Goal: Transaction & Acquisition: Purchase product/service

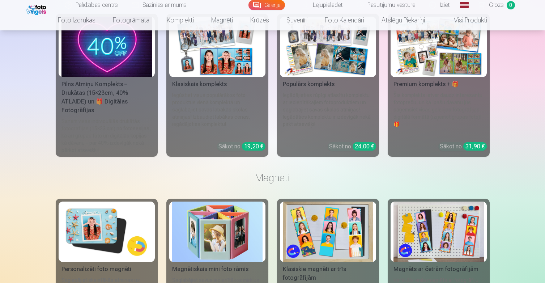
scroll to position [2382, 0]
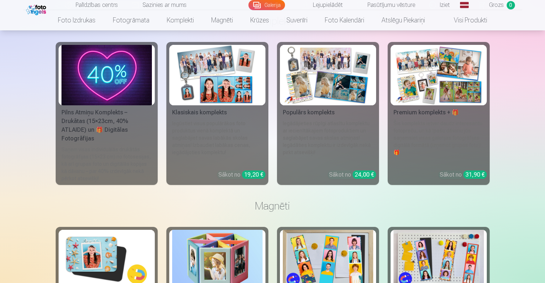
click at [334, 104] on img at bounding box center [328, 75] width 90 height 60
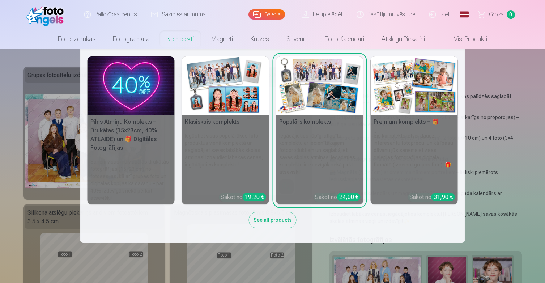
click at [233, 96] on img at bounding box center [225, 85] width 87 height 58
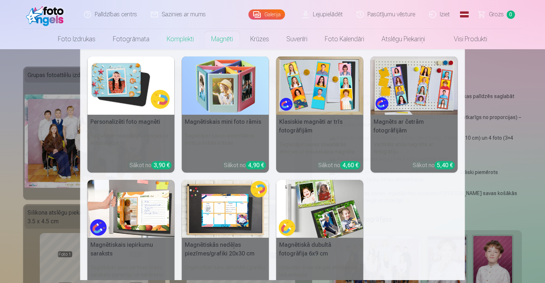
click at [510, 75] on nav "Personalizēti foto magnēti Saglabājiet skaistākās atmiņas uz ledusskapja Sākot …" at bounding box center [272, 164] width 545 height 231
click at [220, 39] on link "Magnēti" at bounding box center [222, 39] width 39 height 20
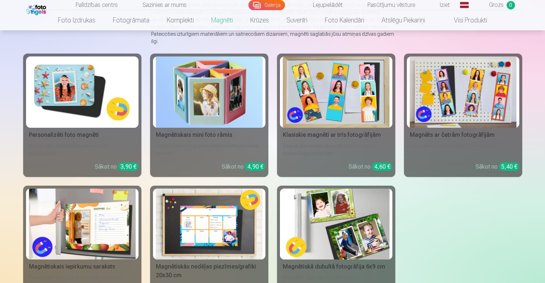
scroll to position [91, 0]
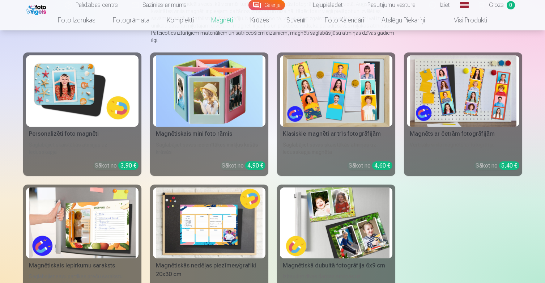
click at [88, 95] on img at bounding box center [82, 90] width 107 height 71
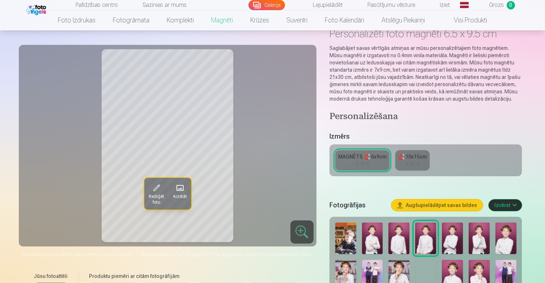
scroll to position [43, 0]
click at [181, 187] on span at bounding box center [180, 188] width 12 height 12
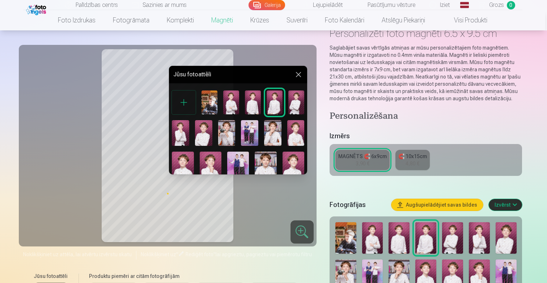
click at [181, 164] on img at bounding box center [183, 168] width 22 height 33
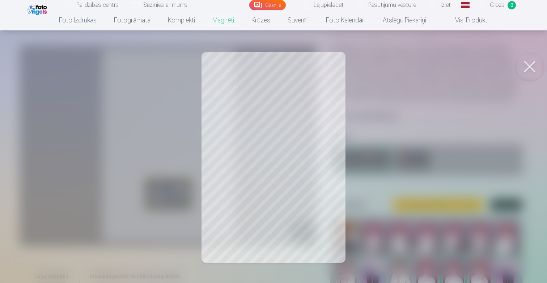
click at [277, 137] on div at bounding box center [273, 141] width 547 height 283
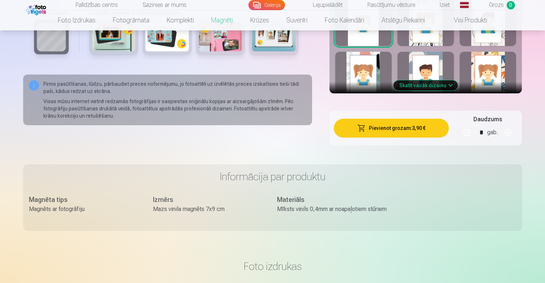
scroll to position [465, 0]
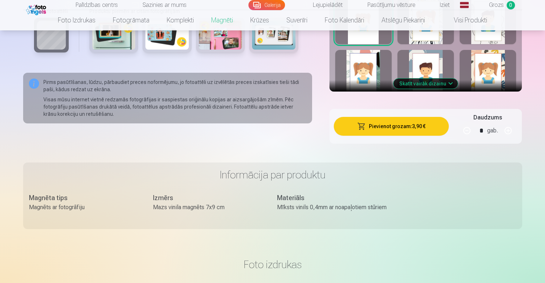
click at [510, 130] on button "button" at bounding box center [508, 130] width 17 height 17
type input "*"
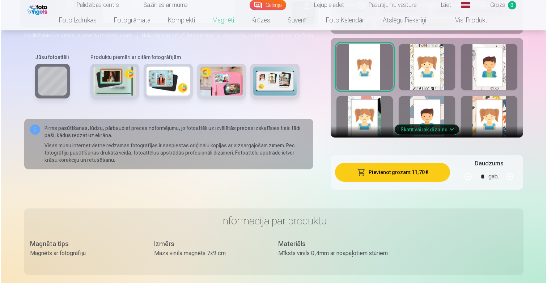
scroll to position [461, 0]
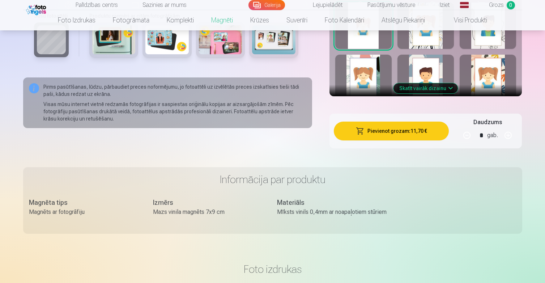
click at [390, 127] on button "Pievienot grozam : 11,70 €" at bounding box center [391, 131] width 115 height 19
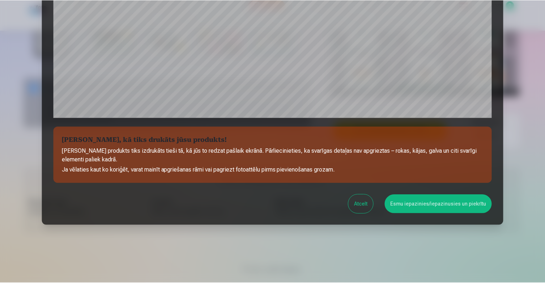
scroll to position [238, 0]
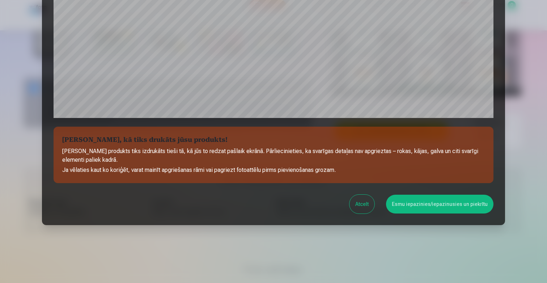
click at [362, 205] on button "Atcelt" at bounding box center [362, 204] width 25 height 19
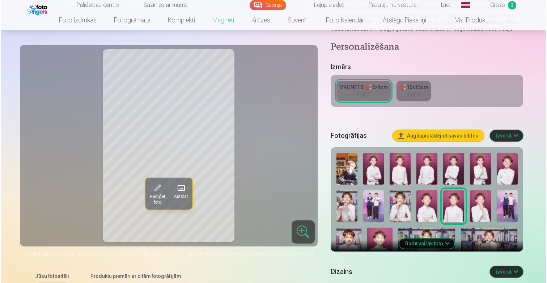
scroll to position [112, 0]
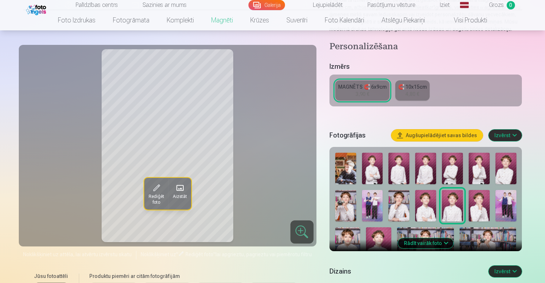
click at [156, 189] on span at bounding box center [157, 188] width 12 height 12
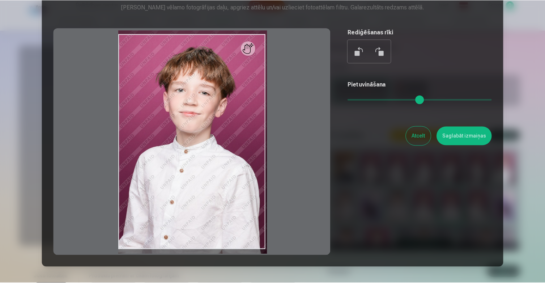
scroll to position [42, 0]
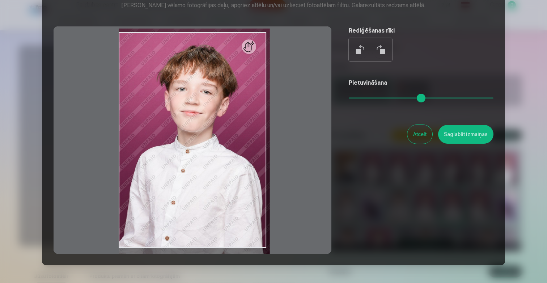
click at [353, 98] on input "range" at bounding box center [421, 97] width 145 height 1
type input "****"
click at [419, 135] on button "Atcelt" at bounding box center [419, 134] width 25 height 19
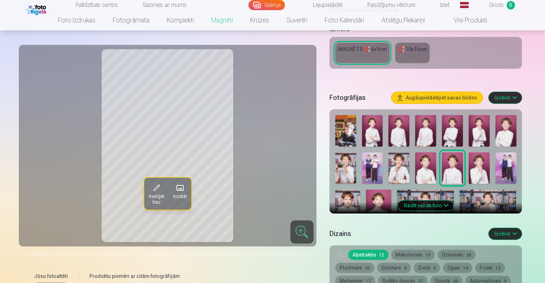
scroll to position [134, 0]
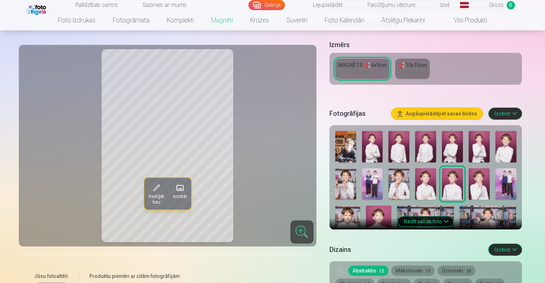
click at [490, 212] on img at bounding box center [488, 225] width 57 height 38
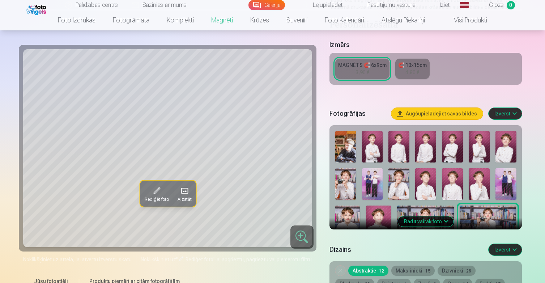
click at [458, 186] on img at bounding box center [452, 183] width 21 height 31
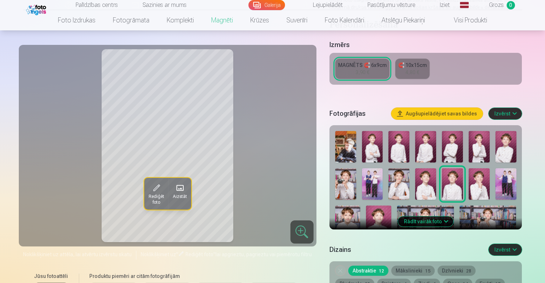
click at [373, 216] on img at bounding box center [378, 225] width 25 height 38
click at [452, 186] on img at bounding box center [452, 183] width 21 height 31
click at [500, 150] on img at bounding box center [506, 146] width 21 height 31
click at [422, 147] on img at bounding box center [425, 146] width 21 height 31
click at [373, 151] on img at bounding box center [372, 146] width 21 height 31
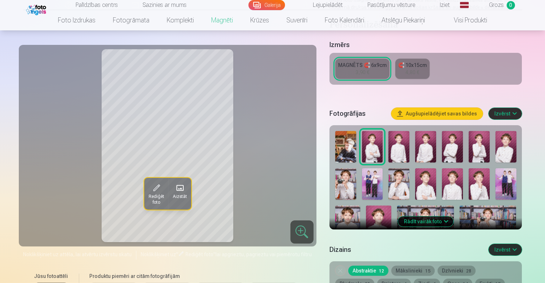
click at [454, 183] on img at bounding box center [452, 183] width 21 height 31
click at [453, 149] on img at bounding box center [452, 146] width 21 height 31
click at [502, 145] on img at bounding box center [506, 146] width 21 height 31
click at [456, 180] on img at bounding box center [452, 183] width 21 height 31
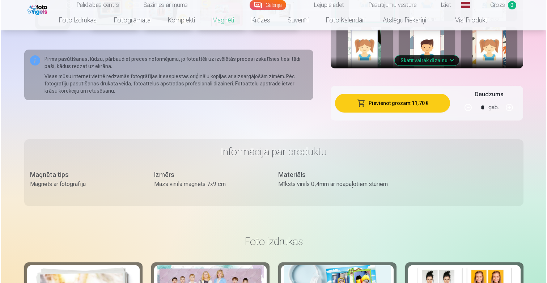
scroll to position [490, 0]
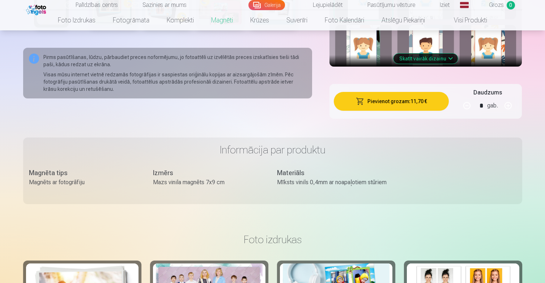
click at [393, 102] on button "Pievienot grozam : 11,70 €" at bounding box center [391, 101] width 115 height 19
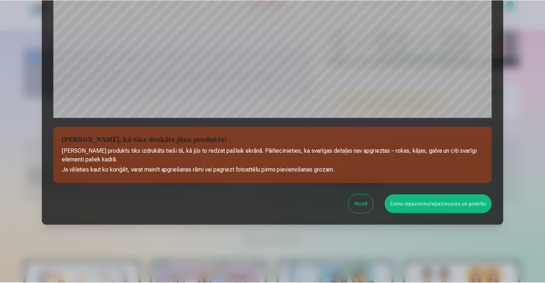
scroll to position [238, 0]
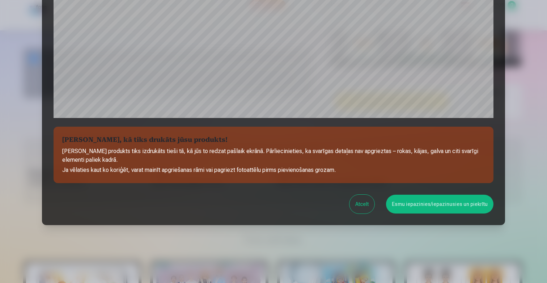
click at [424, 204] on button "Esmu iepazinies/iepazinusies un piekrītu" at bounding box center [439, 204] width 107 height 19
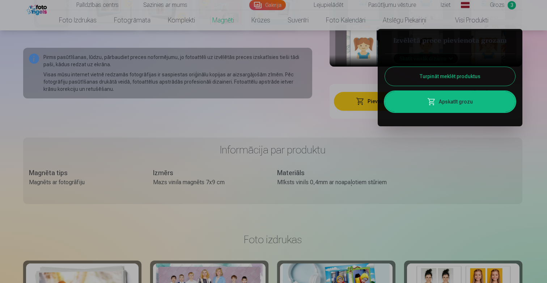
click at [424, 77] on button "Turpināt meklēt produktus" at bounding box center [450, 76] width 130 height 19
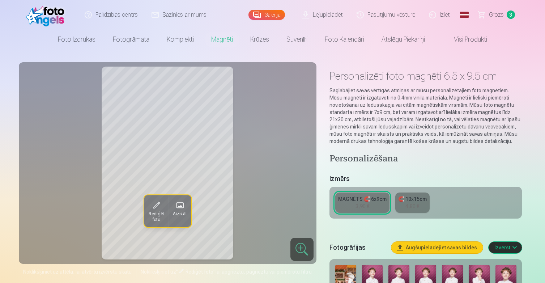
scroll to position [0, 0]
click at [331, 15] on link "Lejupielādēt" at bounding box center [323, 14] width 55 height 29
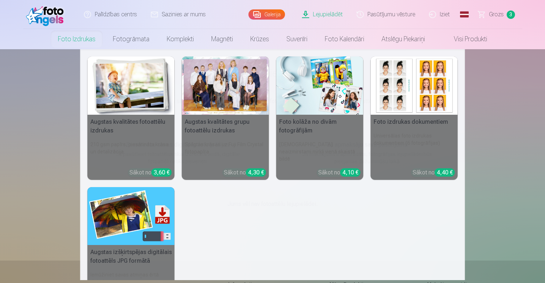
click at [73, 36] on link "Foto izdrukas" at bounding box center [76, 39] width 55 height 20
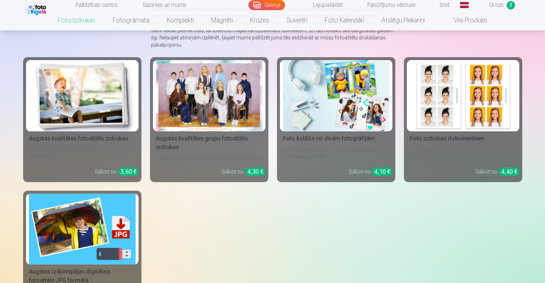
scroll to position [86, 0]
click at [103, 90] on img at bounding box center [82, 95] width 107 height 71
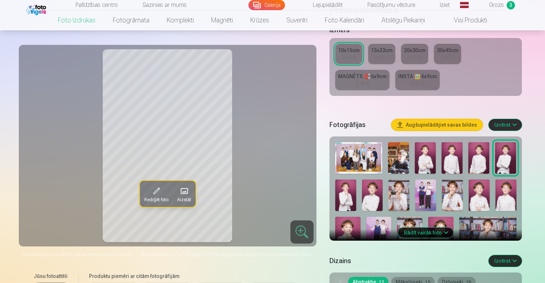
scroll to position [151, 0]
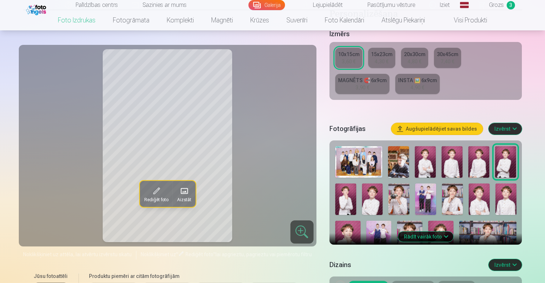
click at [397, 161] on img at bounding box center [398, 161] width 21 height 31
click at [429, 161] on img at bounding box center [425, 161] width 21 height 31
click at [453, 162] on img at bounding box center [452, 161] width 21 height 31
click at [478, 163] on img at bounding box center [479, 161] width 21 height 31
click at [498, 163] on img at bounding box center [505, 161] width 21 height 31
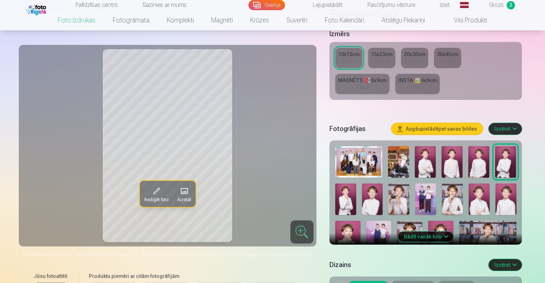
click at [343, 203] on img at bounding box center [345, 198] width 21 height 31
click at [502, 164] on img at bounding box center [505, 161] width 21 height 31
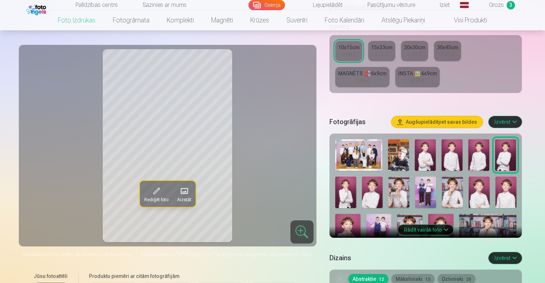
scroll to position [159, 0]
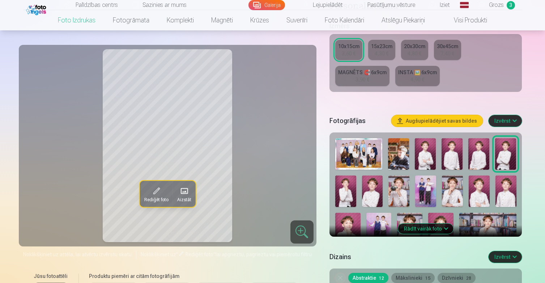
click at [395, 199] on img at bounding box center [399, 191] width 21 height 31
click at [371, 195] on img at bounding box center [372, 191] width 21 height 31
click at [503, 160] on img at bounding box center [505, 153] width 21 height 31
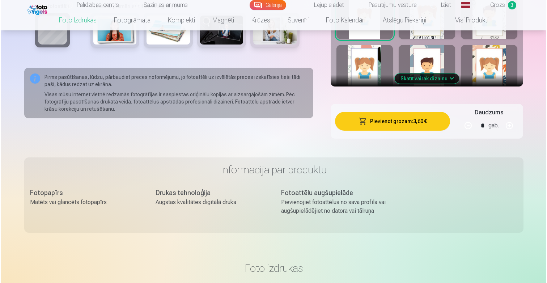
scroll to position [524, 0]
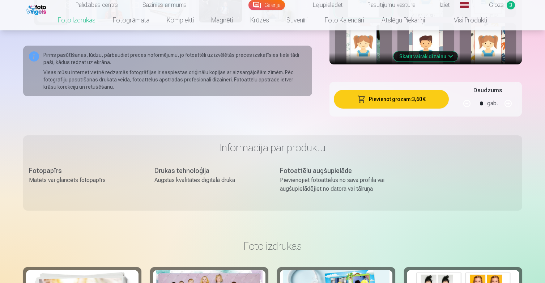
click at [407, 97] on button "Pievienot grozam : 3,60 €" at bounding box center [391, 99] width 115 height 19
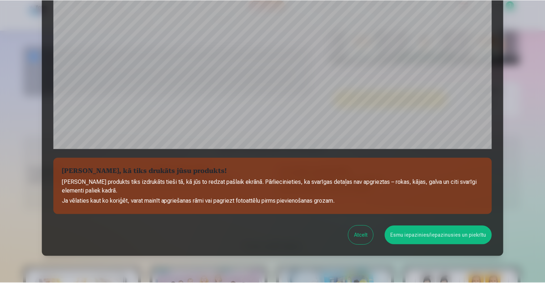
scroll to position [238, 0]
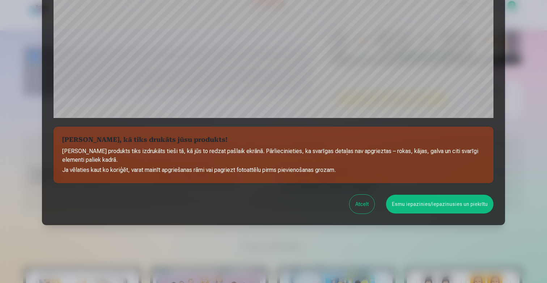
click at [427, 205] on button "Esmu iepazinies/iepazinusies un piekrītu" at bounding box center [439, 204] width 107 height 19
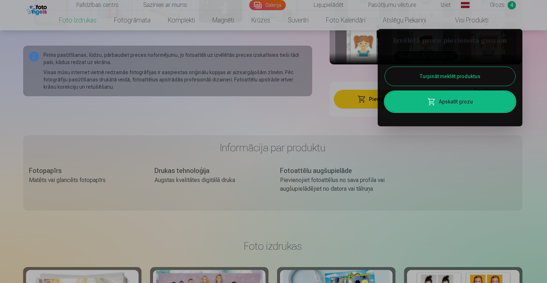
click at [443, 67] on div "Turpināt meklēt produktus Apskatīt grozu" at bounding box center [450, 82] width 130 height 73
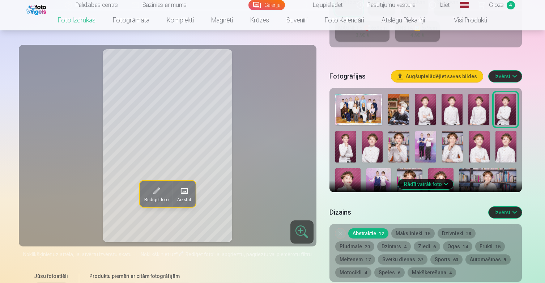
scroll to position [204, 0]
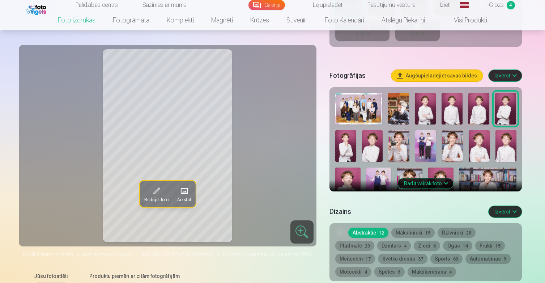
click at [429, 145] on img at bounding box center [425, 145] width 21 height 31
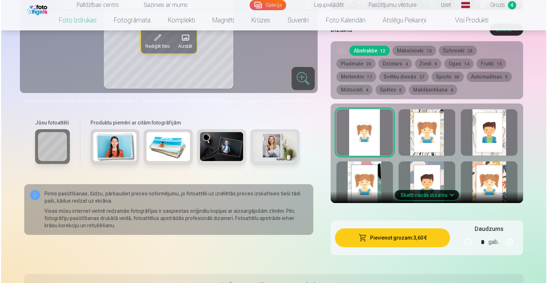
scroll to position [420, 0]
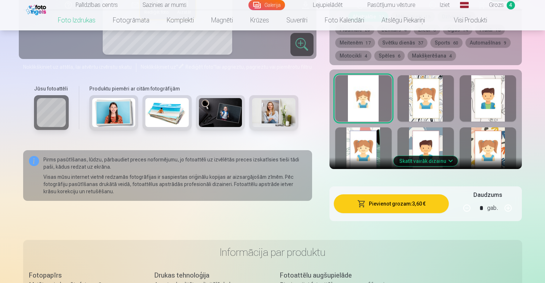
click at [396, 205] on button "Pievienot grozam : 3,60 €" at bounding box center [391, 203] width 115 height 19
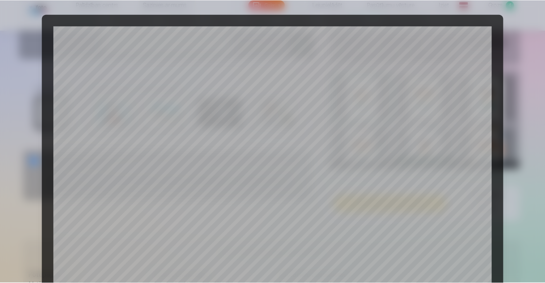
scroll to position [238, 0]
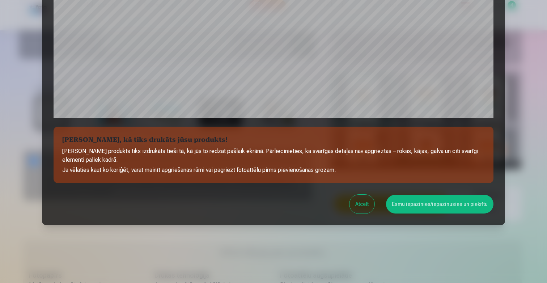
click at [442, 210] on button "Esmu iepazinies/iepazinusies un piekrītu" at bounding box center [439, 204] width 107 height 19
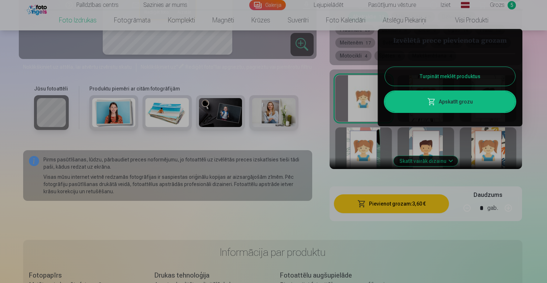
click at [445, 72] on button "Turpināt meklēt produktus" at bounding box center [450, 76] width 130 height 19
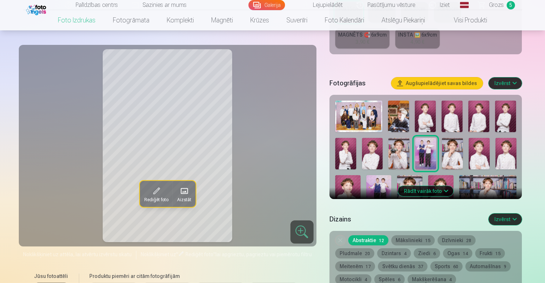
scroll to position [204, 0]
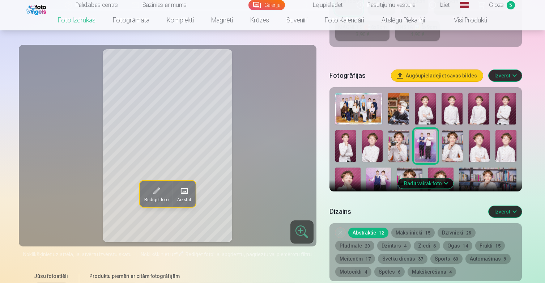
click at [451, 151] on img at bounding box center [452, 145] width 21 height 31
click at [371, 174] on img at bounding box center [379, 187] width 25 height 38
click at [348, 174] on img at bounding box center [347, 187] width 25 height 38
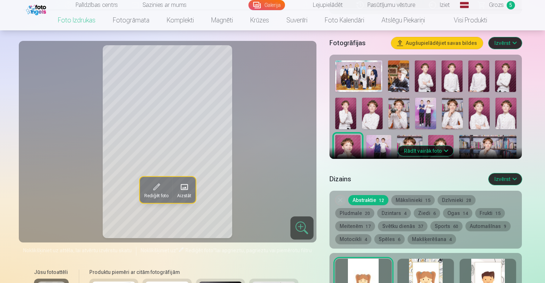
scroll to position [241, 0]
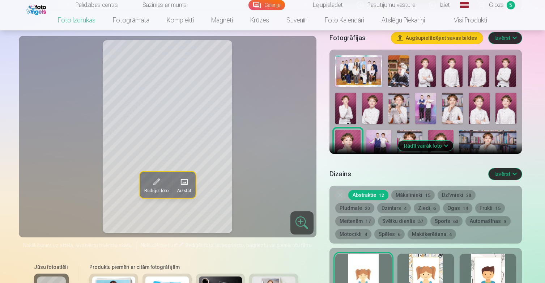
click at [406, 135] on img at bounding box center [409, 149] width 25 height 38
click at [489, 137] on img at bounding box center [488, 149] width 57 height 38
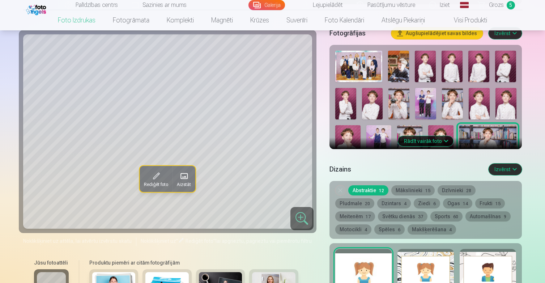
scroll to position [248, 0]
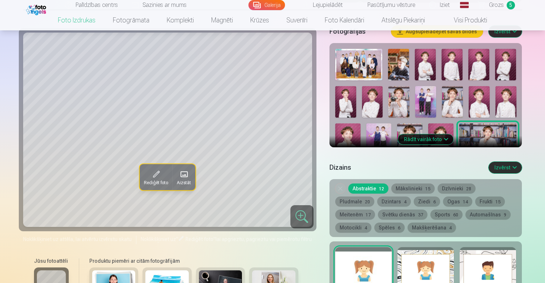
click at [446, 139] on button "Rādīt vairāk foto" at bounding box center [425, 139] width 55 height 10
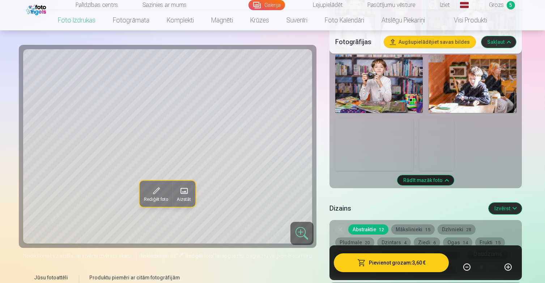
scroll to position [576, 0]
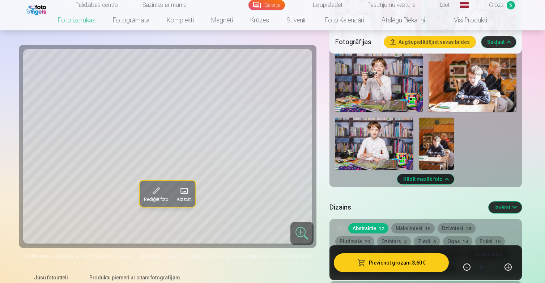
click at [380, 148] on img at bounding box center [374, 144] width 78 height 52
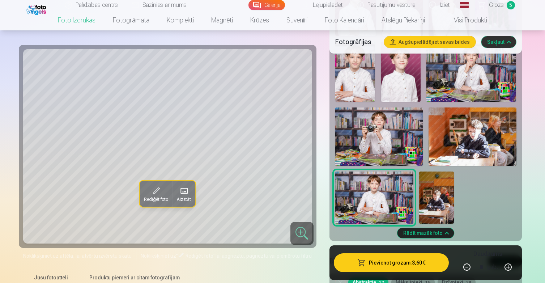
scroll to position [503, 0]
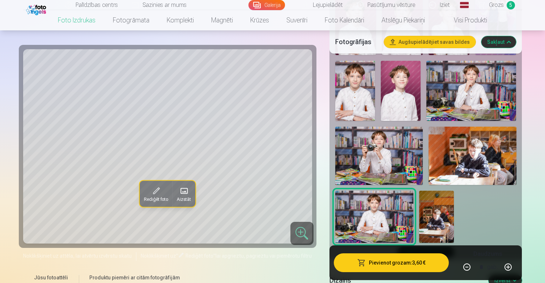
click at [467, 96] on img at bounding box center [472, 91] width 90 height 60
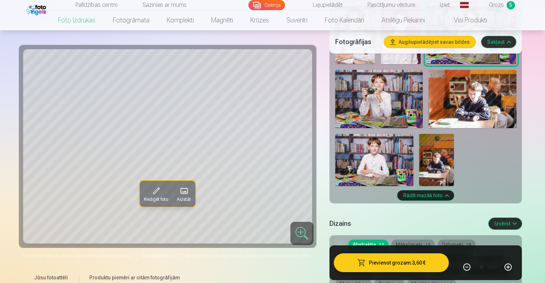
scroll to position [567, 0]
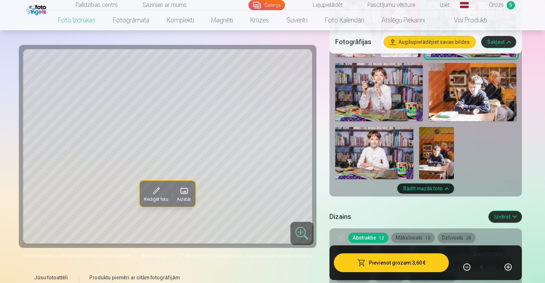
click at [379, 153] on img at bounding box center [374, 153] width 78 height 52
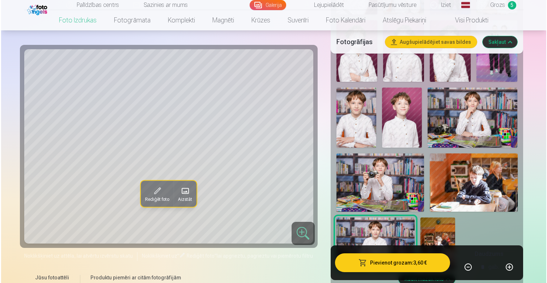
scroll to position [476, 0]
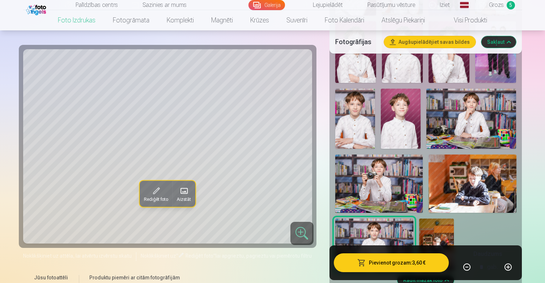
click at [477, 124] on img at bounding box center [472, 119] width 90 height 60
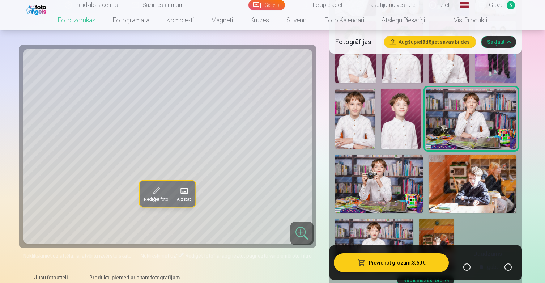
click at [401, 263] on button "Pievienot grozam : 3,60 €" at bounding box center [391, 262] width 115 height 19
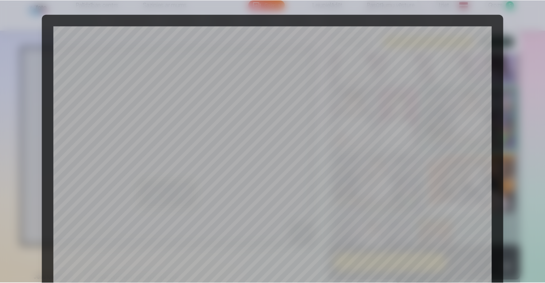
scroll to position [238, 0]
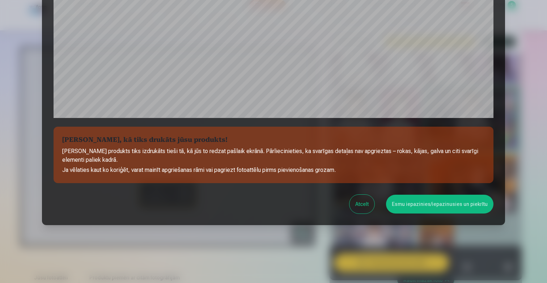
click at [420, 201] on button "Esmu iepazinies/iepazinusies un piekrītu" at bounding box center [439, 204] width 107 height 19
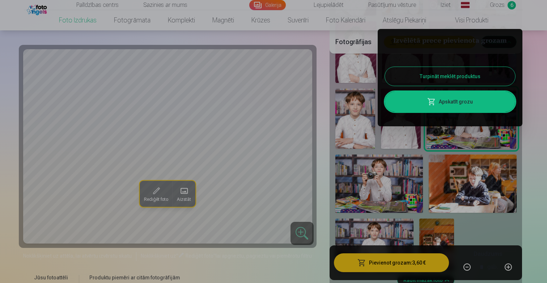
click at [449, 77] on button "Turpināt meklēt produktus" at bounding box center [450, 76] width 130 height 19
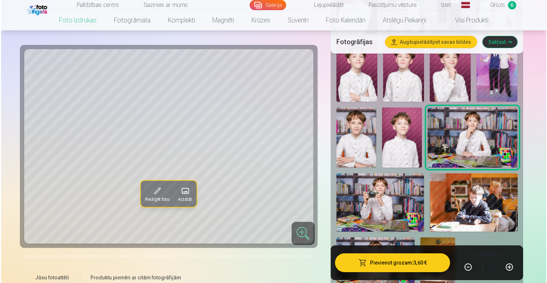
scroll to position [451, 0]
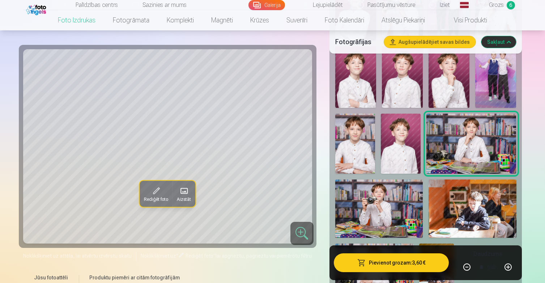
click at [360, 155] on img at bounding box center [355, 144] width 40 height 60
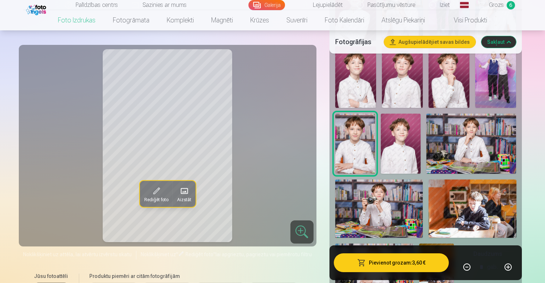
click at [399, 263] on button "Pievienot grozam : 3,60 €" at bounding box center [391, 262] width 115 height 19
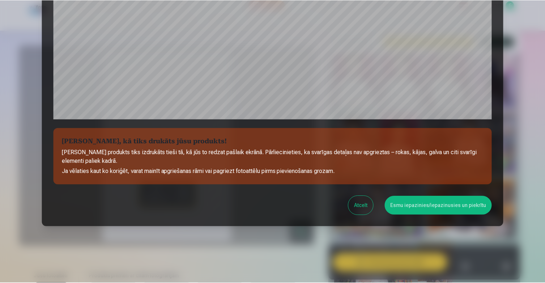
scroll to position [238, 0]
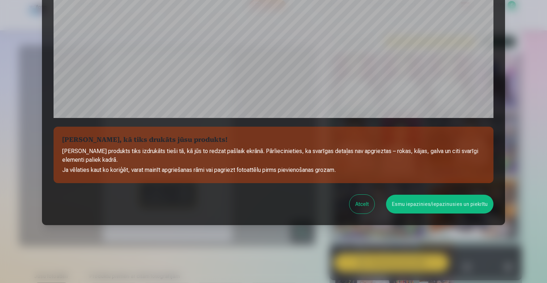
click at [427, 209] on button "Esmu iepazinies/iepazinusies un piekrītu" at bounding box center [439, 204] width 107 height 19
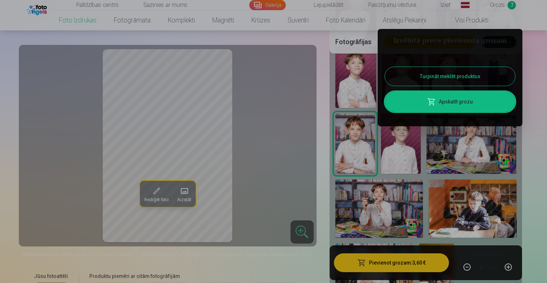
click at [448, 76] on button "Turpināt meklēt produktus" at bounding box center [450, 76] width 130 height 19
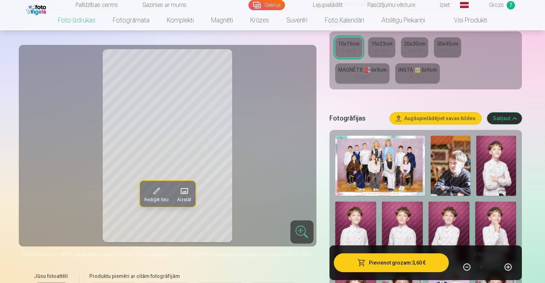
scroll to position [161, 0]
click at [373, 162] on img at bounding box center [380, 166] width 90 height 60
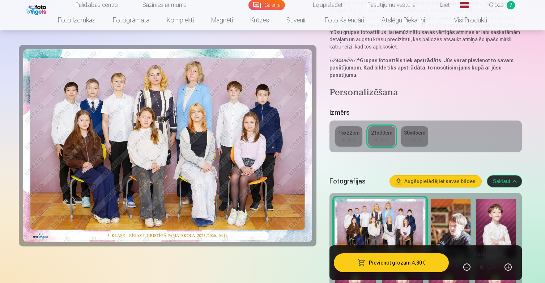
scroll to position [95, 0]
click at [345, 134] on div "15x22cm" at bounding box center [348, 132] width 21 height 7
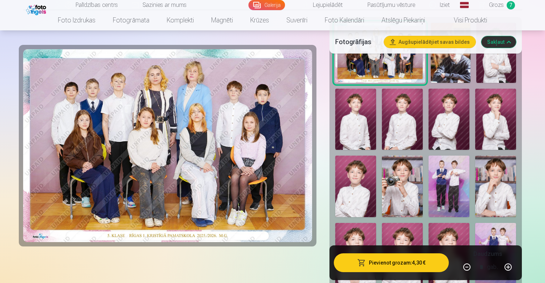
scroll to position [243, 0]
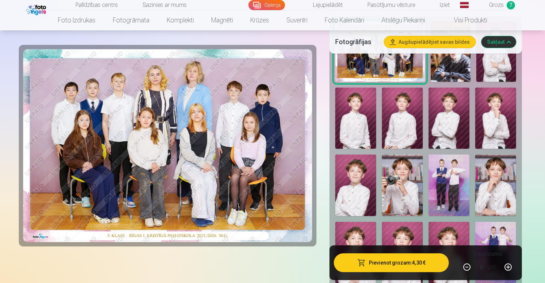
click at [395, 261] on button "Pievienot grozam : 4,30 €" at bounding box center [391, 262] width 115 height 19
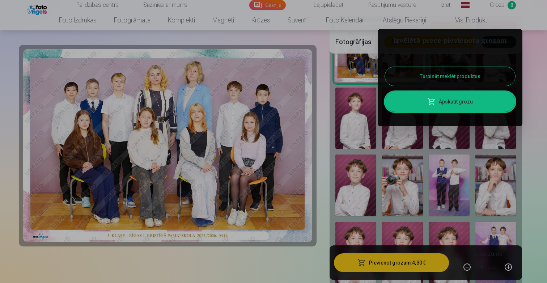
click at [435, 77] on button "Turpināt meklēt produktus" at bounding box center [450, 76] width 130 height 19
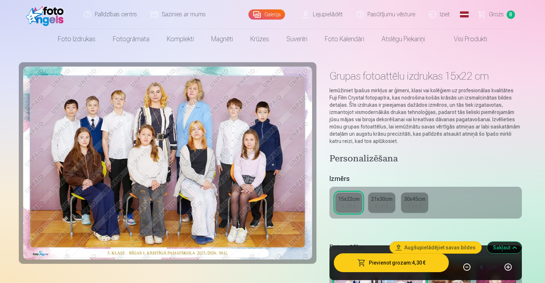
scroll to position [0, 0]
click at [495, 12] on span "Grozs" at bounding box center [496, 14] width 15 height 9
